Goal: Check status: Check status

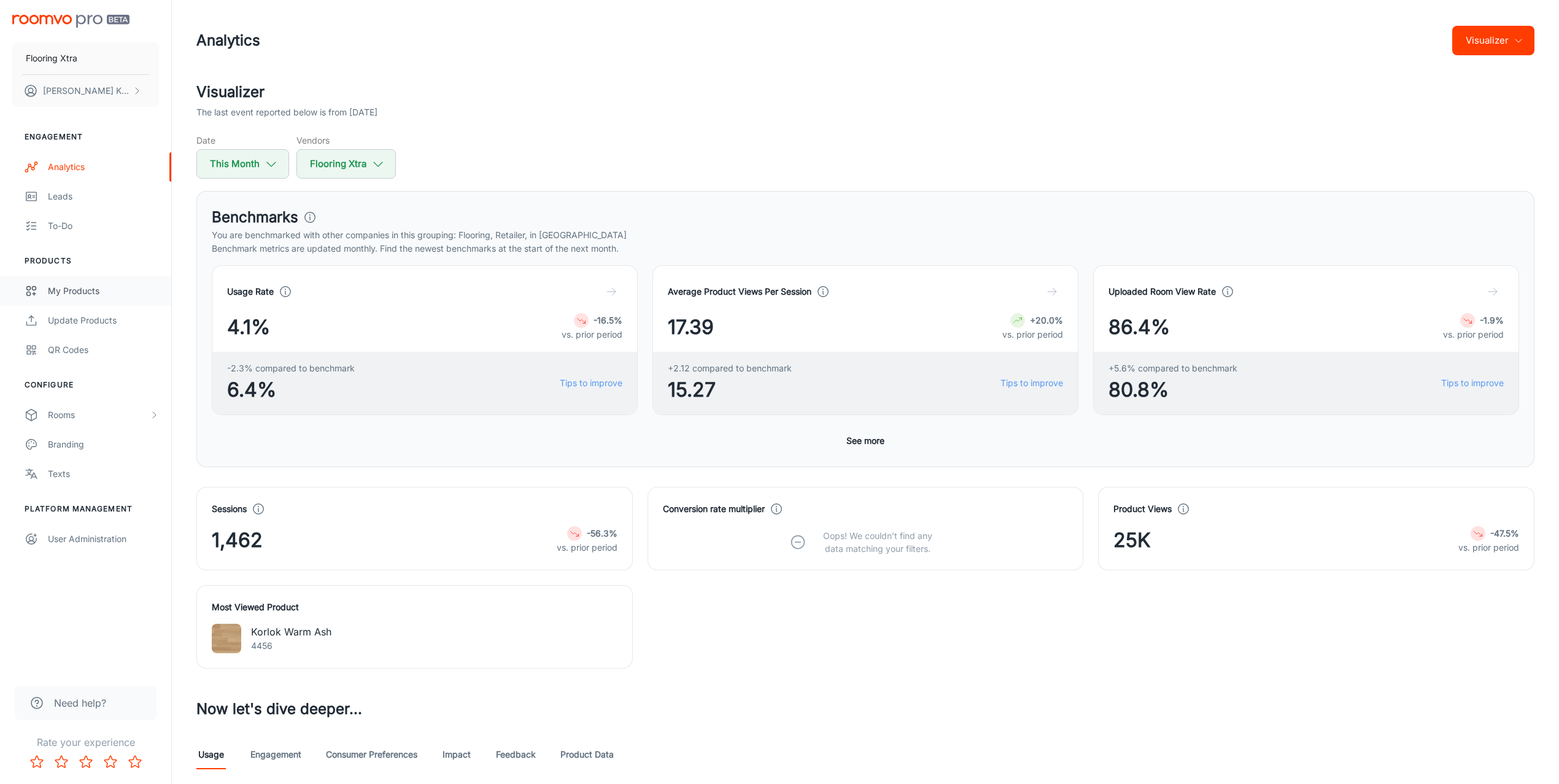
click at [78, 279] on link "My Products" at bounding box center [85, 291] width 171 height 29
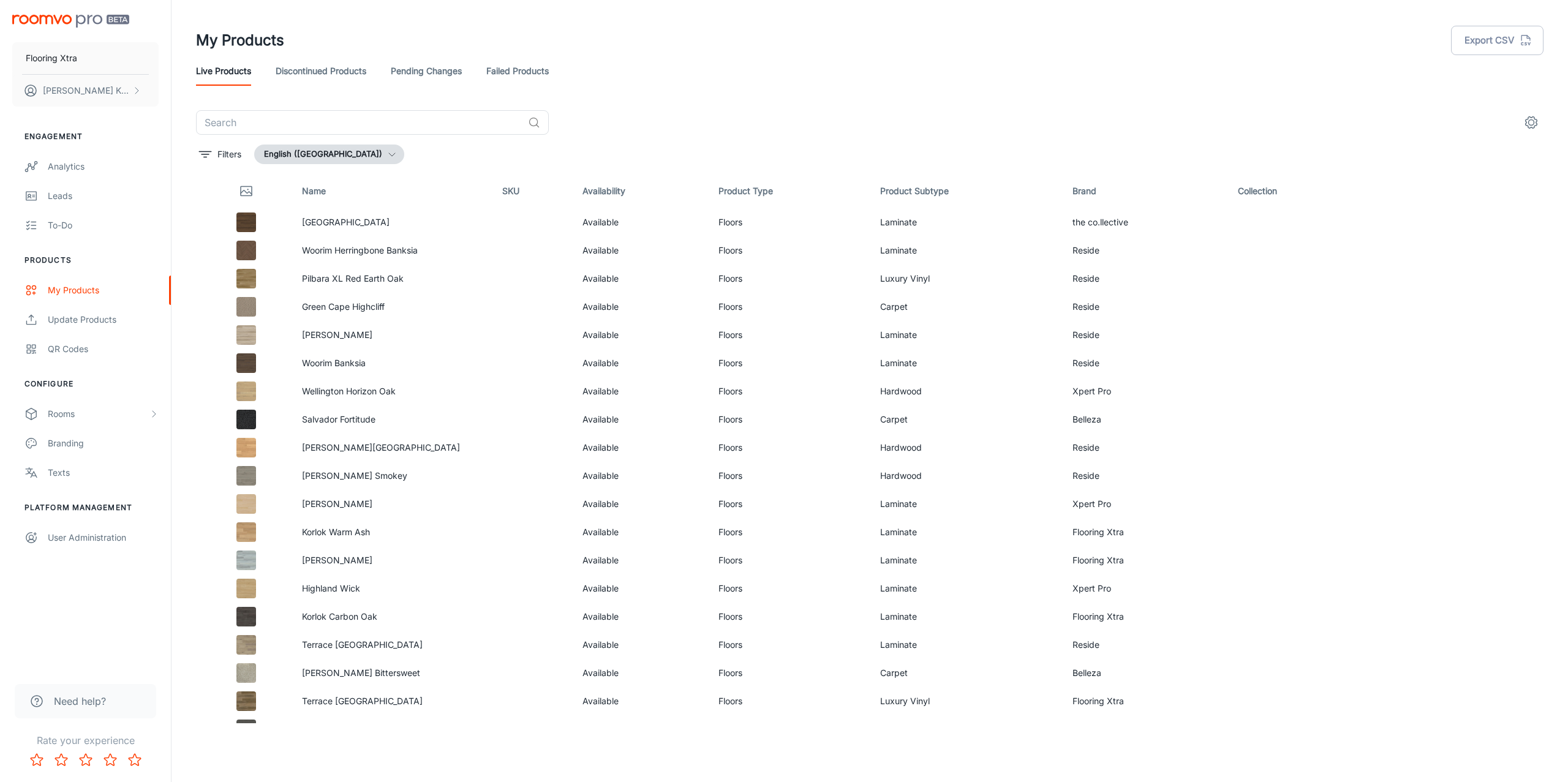
click at [517, 63] on link "Failed Products" at bounding box center [518, 71] width 63 height 29
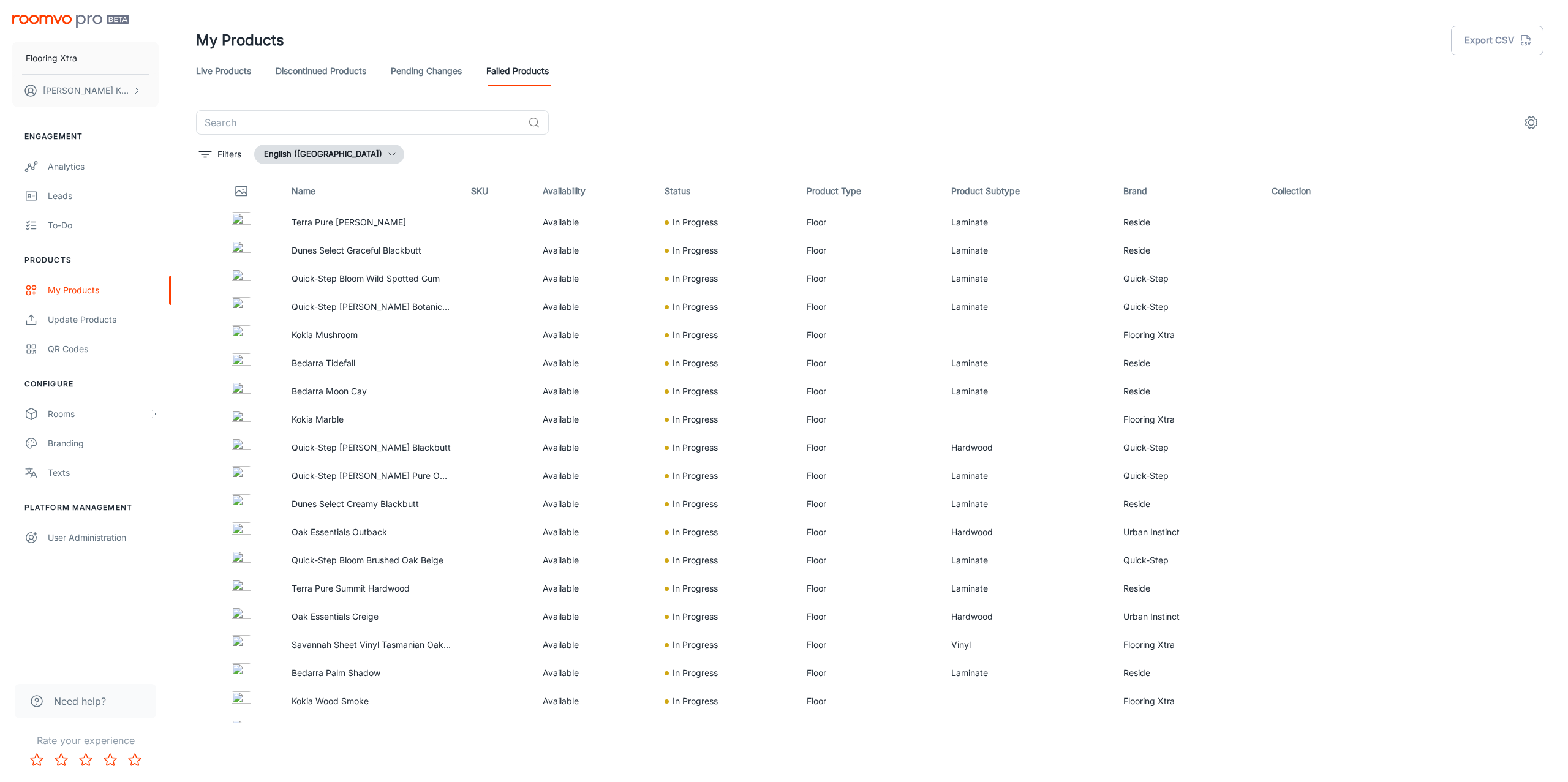
click at [215, 72] on link "Live Products" at bounding box center [224, 71] width 55 height 29
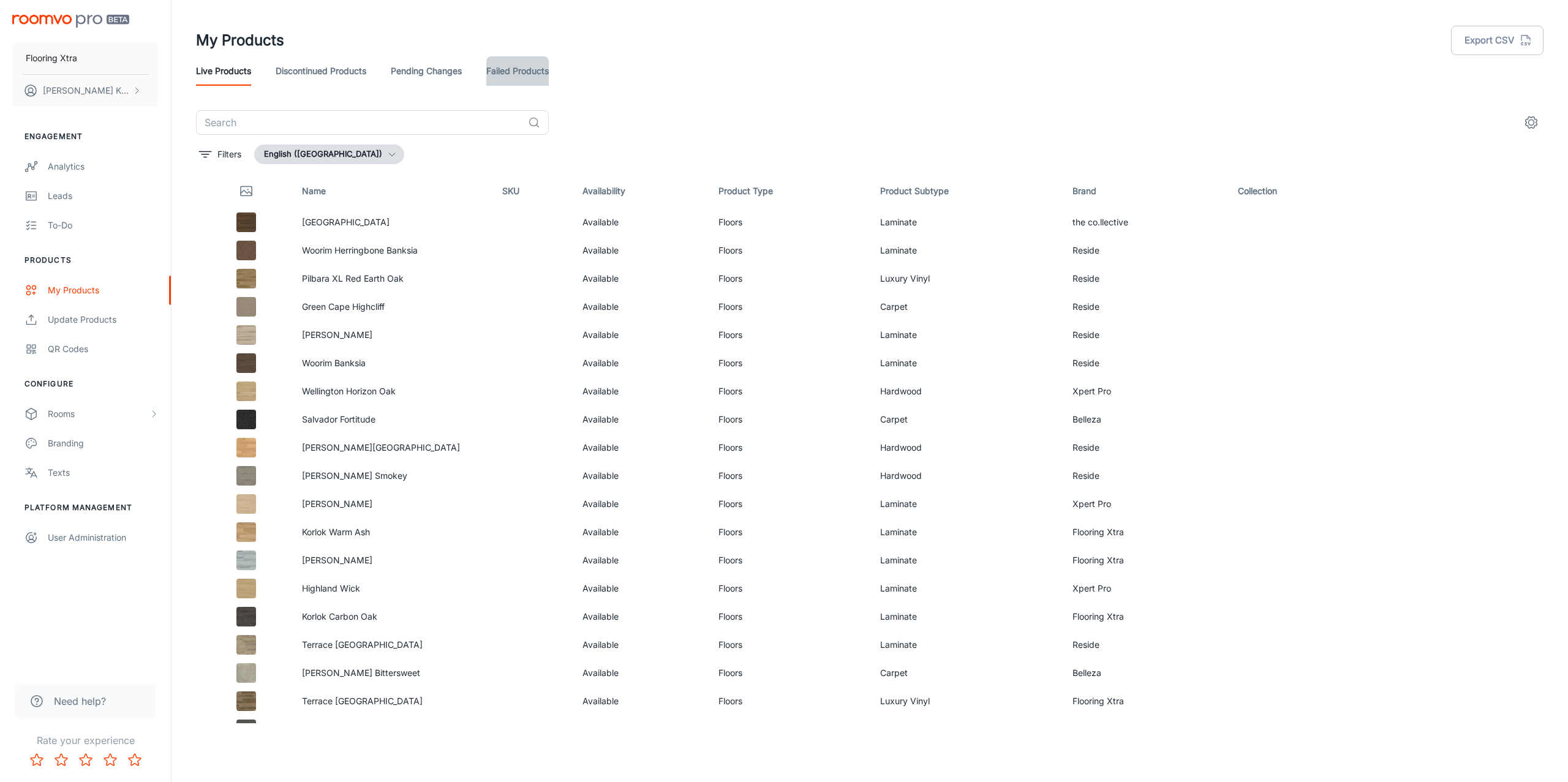
click at [524, 75] on link "Failed Products" at bounding box center [518, 71] width 63 height 29
